Goal: Information Seeking & Learning: Learn about a topic

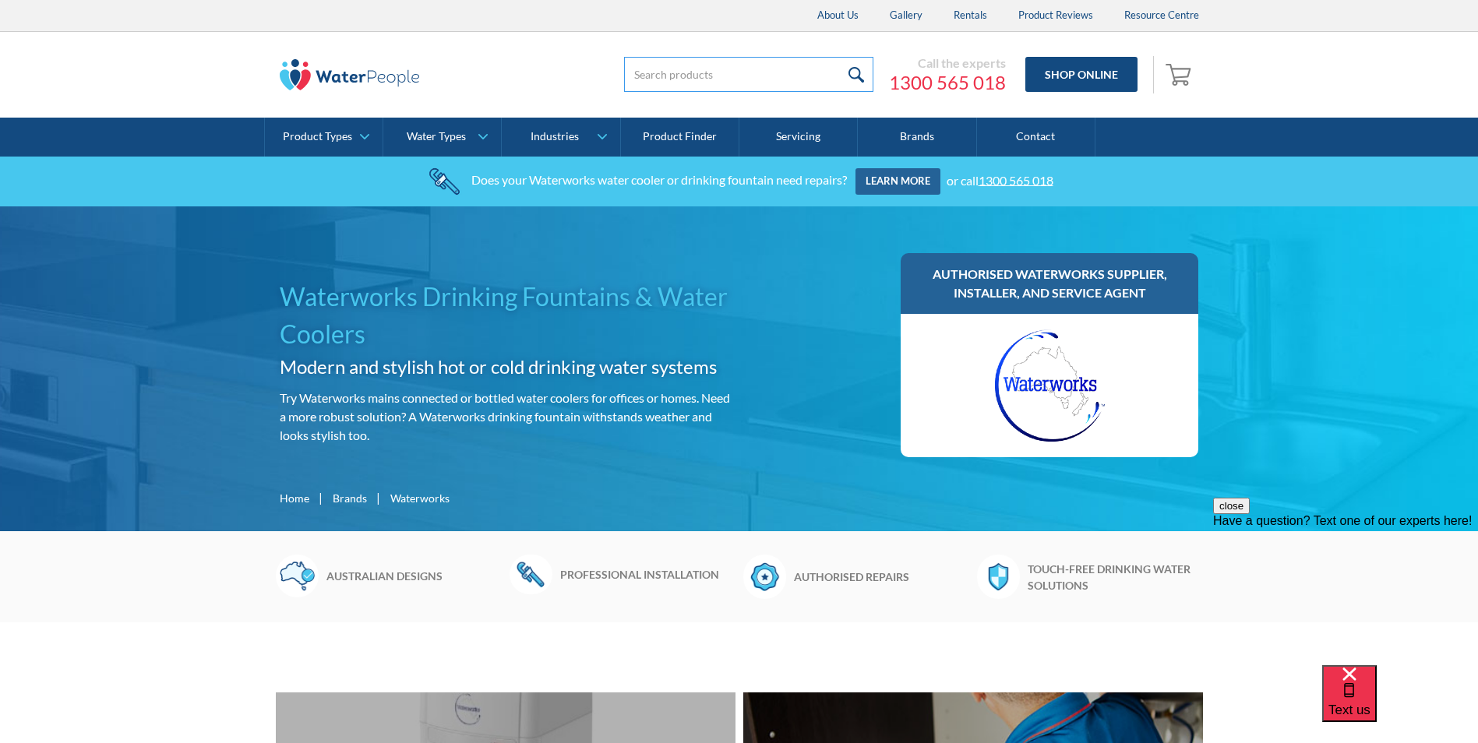
click at [661, 73] on input "search" at bounding box center [748, 74] width 249 height 35
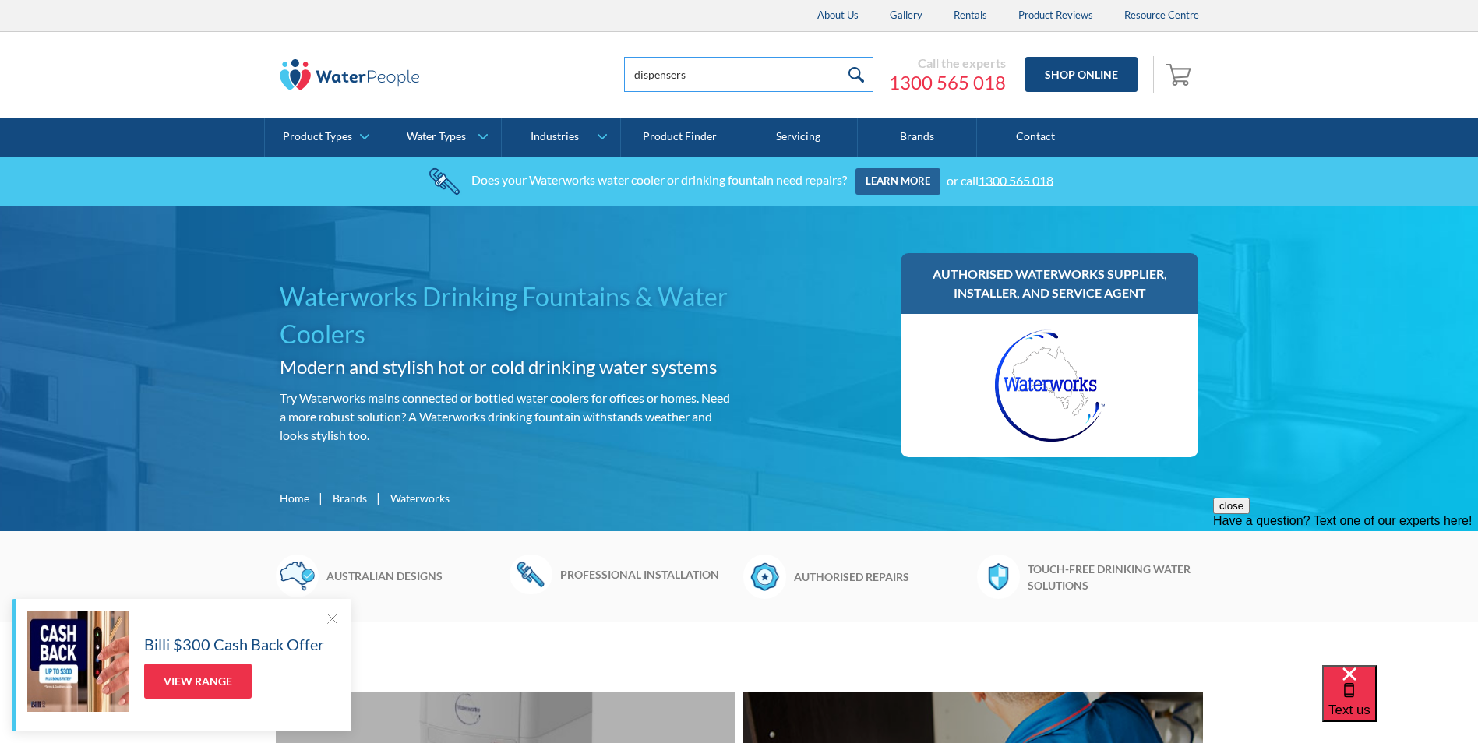
type input "dispensers"
click at [840, 57] on input "submit" at bounding box center [857, 74] width 34 height 35
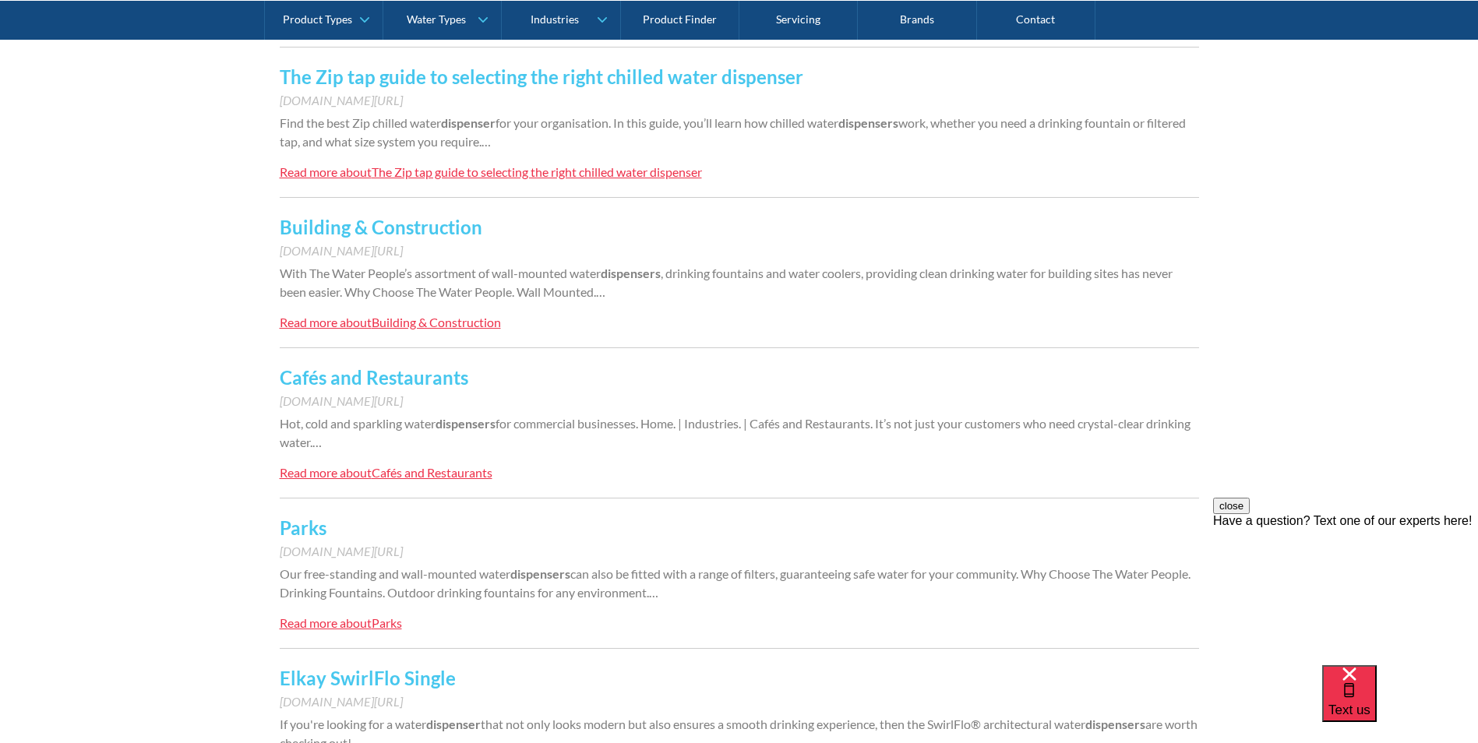
scroll to position [779, 0]
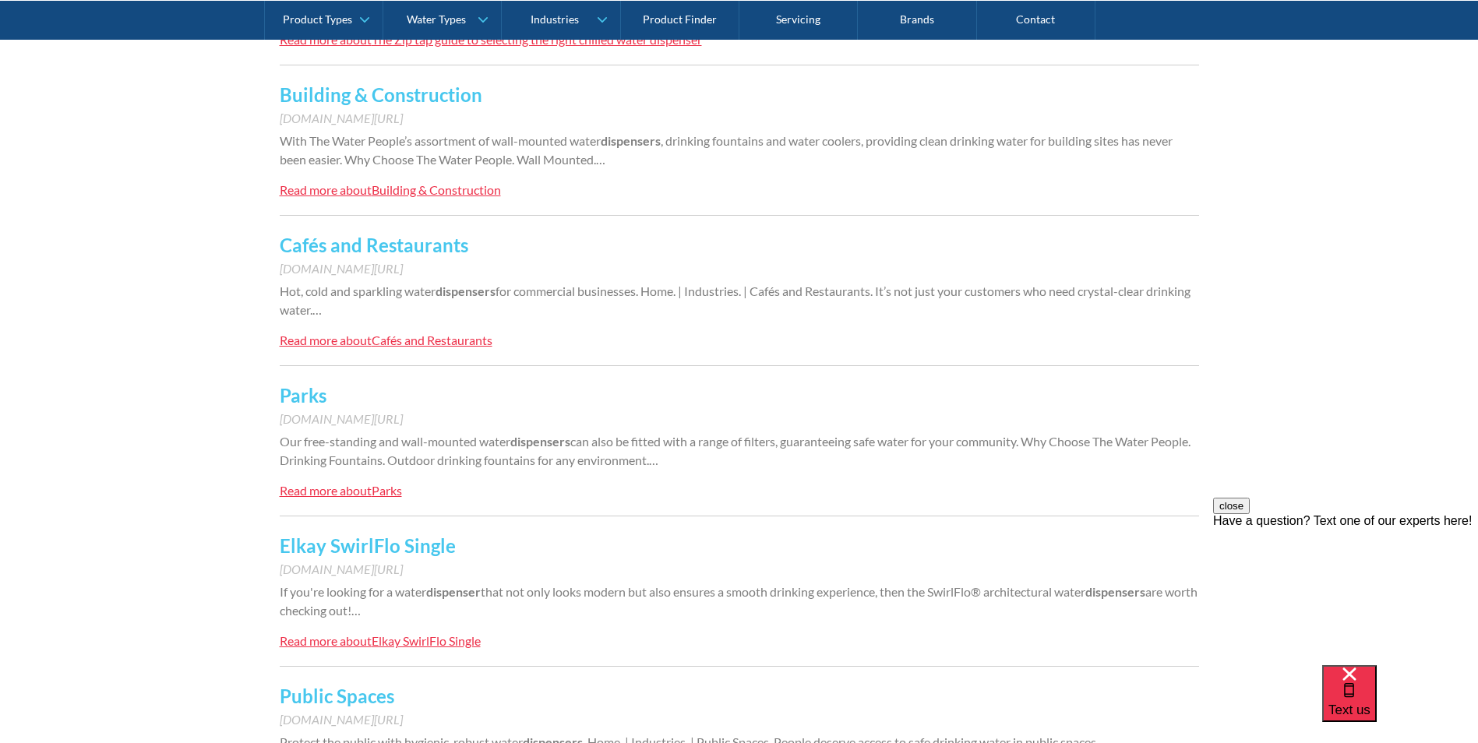
click at [363, 348] on div "Read more about" at bounding box center [326, 340] width 92 height 15
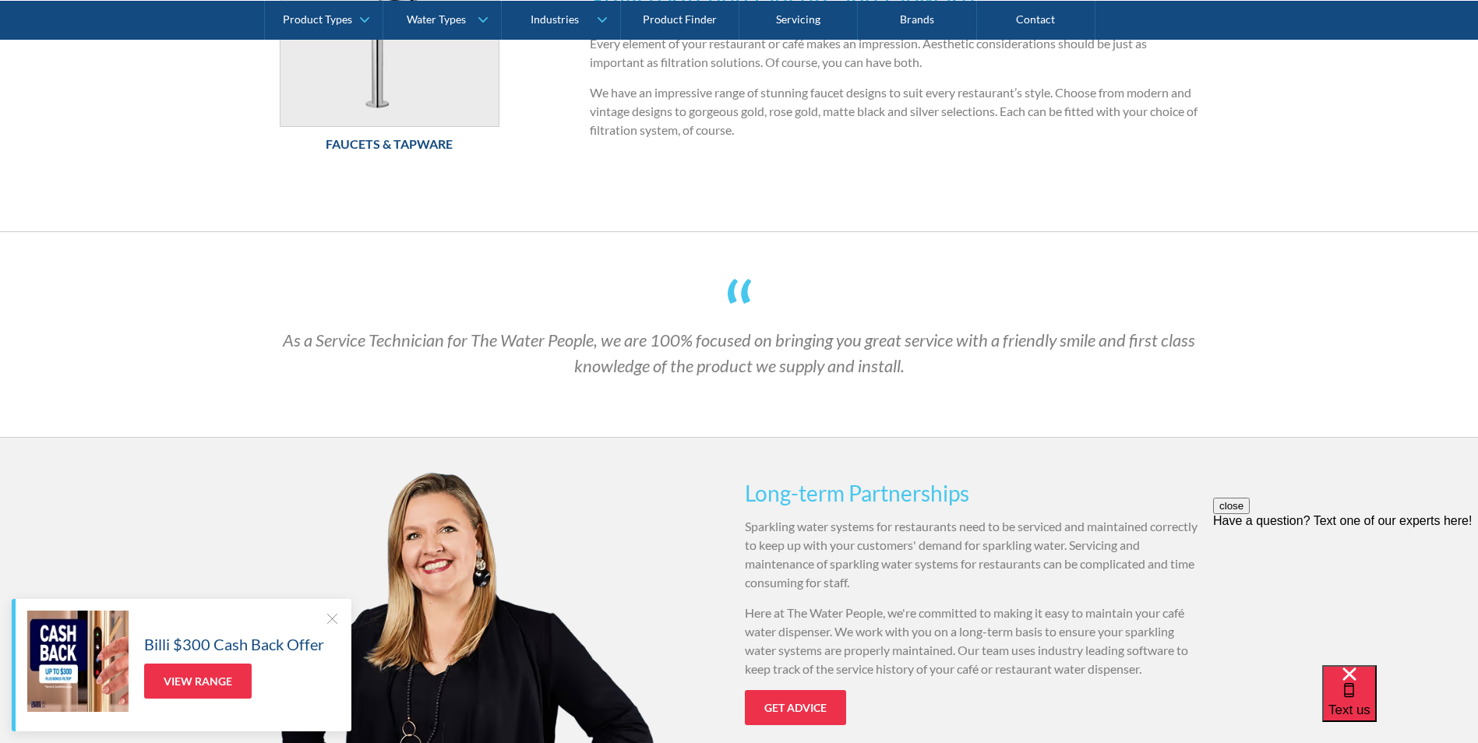
scroll to position [1975, 0]
